Goal: Information Seeking & Learning: Learn about a topic

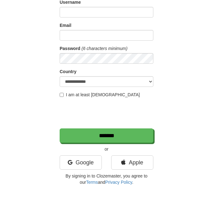
scroll to position [94, 0]
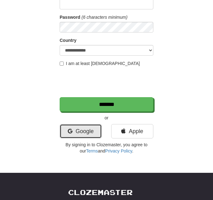
click at [78, 130] on link "Google" at bounding box center [81, 131] width 42 height 14
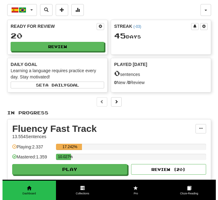
scroll to position [63, 0]
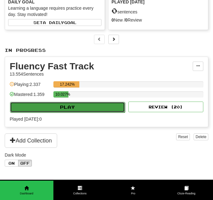
click at [86, 103] on button "Play" at bounding box center [67, 107] width 115 height 11
select select "**"
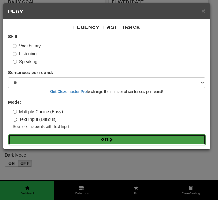
click at [115, 141] on button "Go" at bounding box center [106, 139] width 197 height 11
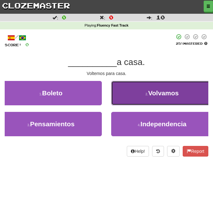
click at [121, 98] on button "2 . Volvamos" at bounding box center [162, 93] width 102 height 24
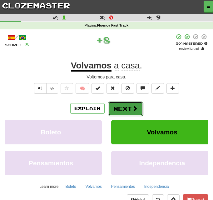
click at [122, 109] on button "Next" at bounding box center [125, 109] width 35 height 14
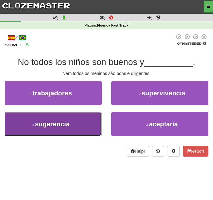
click at [88, 125] on button "3 . sugerencia" at bounding box center [51, 124] width 102 height 24
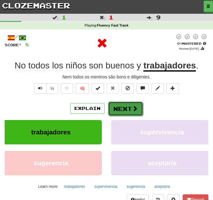
click at [124, 106] on button "Next" at bounding box center [125, 109] width 35 height 14
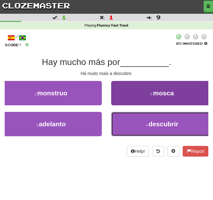
click at [127, 123] on button "4 . descubrir" at bounding box center [162, 124] width 102 height 24
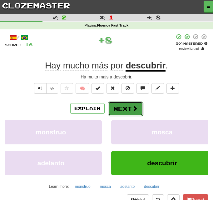
click at [128, 111] on button "Next" at bounding box center [125, 109] width 35 height 14
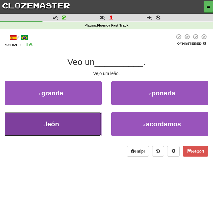
click at [99, 123] on button "3 . león" at bounding box center [51, 124] width 102 height 24
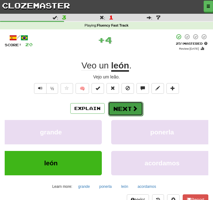
click at [122, 109] on button "Next" at bounding box center [125, 109] width 35 height 14
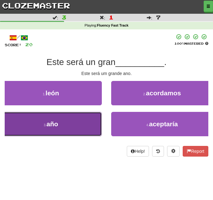
click at [80, 123] on button "3 . año" at bounding box center [51, 124] width 102 height 24
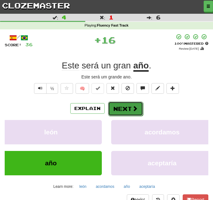
click at [114, 105] on button "Next" at bounding box center [125, 109] width 35 height 14
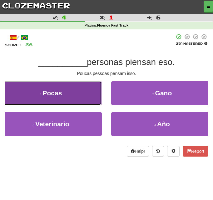
click at [86, 101] on button "1 . Pocas" at bounding box center [51, 93] width 102 height 24
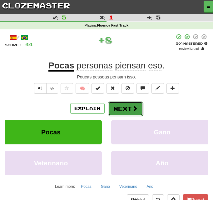
click at [113, 109] on button "Next" at bounding box center [125, 109] width 35 height 14
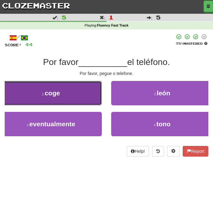
click at [84, 102] on button "1 . coge" at bounding box center [51, 93] width 102 height 24
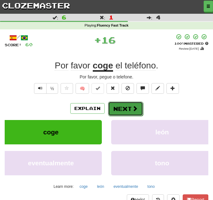
click at [115, 106] on button "Next" at bounding box center [125, 109] width 35 height 14
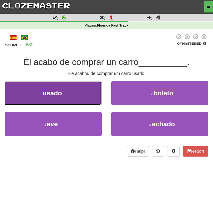
click at [82, 94] on button "1 . usado" at bounding box center [51, 93] width 102 height 24
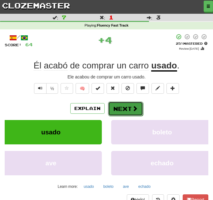
click at [121, 104] on button "Next" at bounding box center [125, 109] width 35 height 14
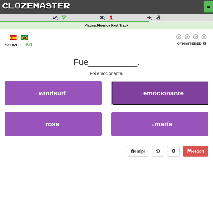
click at [127, 96] on button "2 . emocionante" at bounding box center [162, 93] width 102 height 24
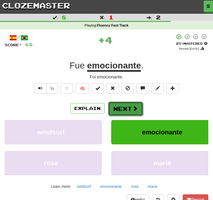
click at [127, 103] on button "Next" at bounding box center [125, 109] width 35 height 14
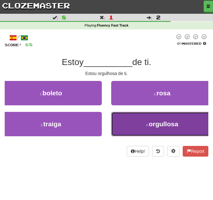
click at [132, 121] on button "4 . orgullosa" at bounding box center [162, 124] width 102 height 24
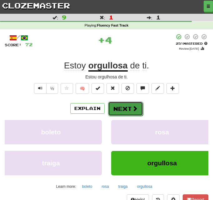
click at [133, 108] on span at bounding box center [135, 109] width 6 height 6
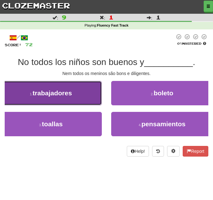
click at [95, 100] on button "1 . trabajadores" at bounding box center [51, 93] width 102 height 24
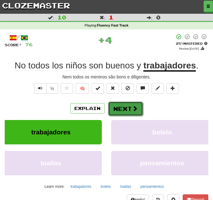
click at [119, 106] on button "Next" at bounding box center [125, 109] width 35 height 14
